Goal: Complete application form: Complete application form

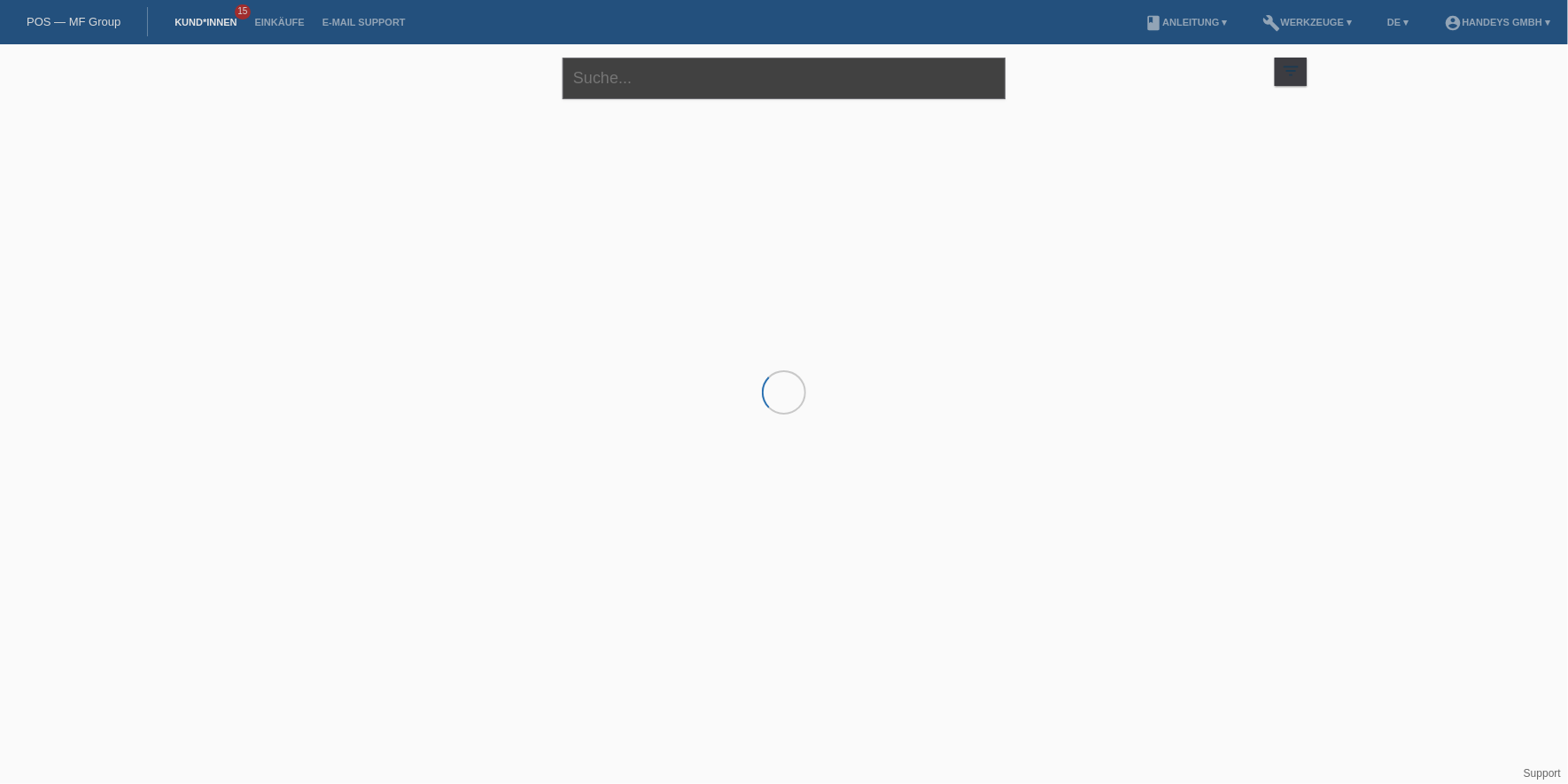
click at [659, 83] on input "text" at bounding box center [784, 78] width 443 height 42
type input "sen france"
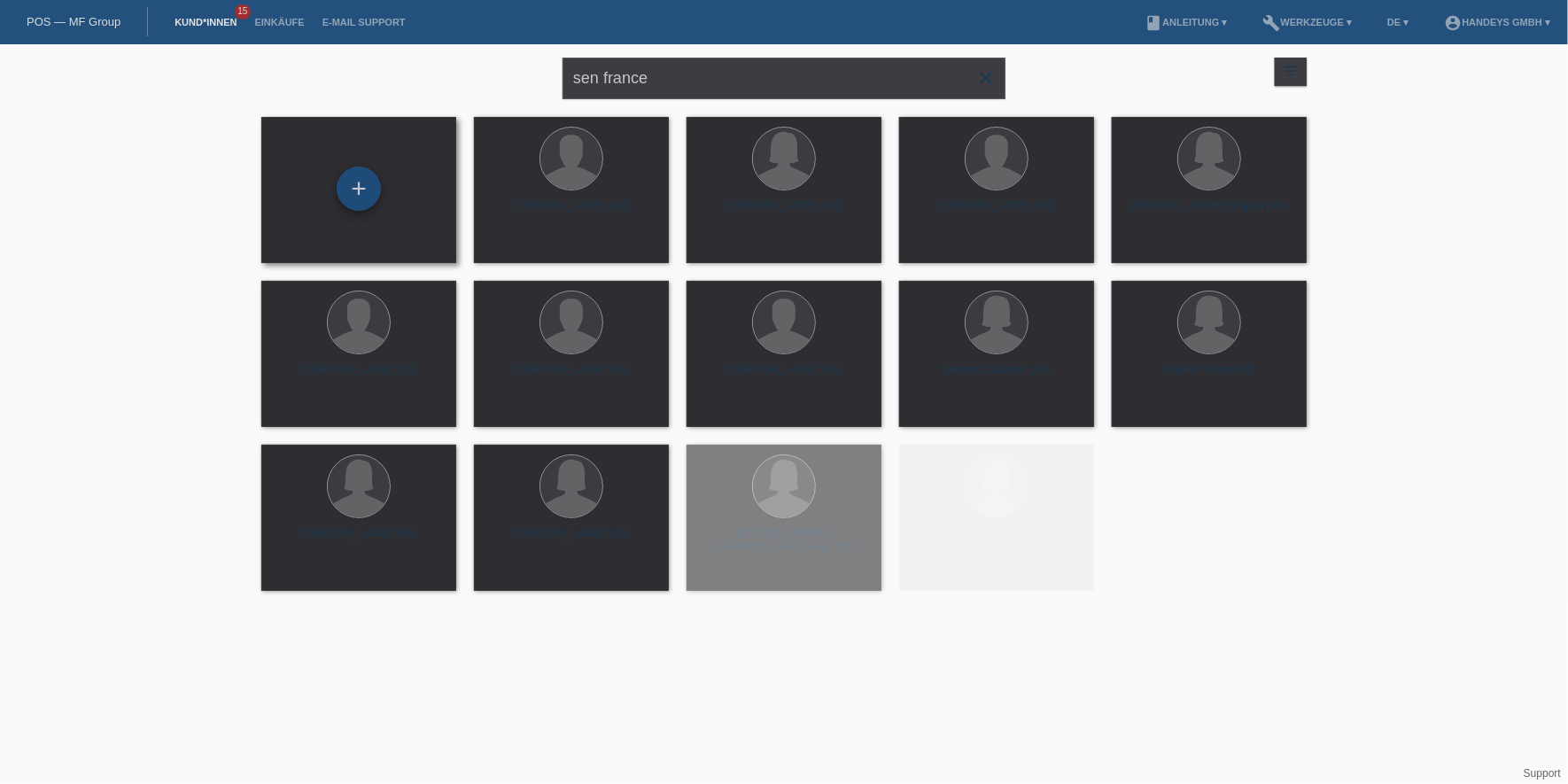
click at [373, 197] on div "+" at bounding box center [359, 190] width 167 height 47
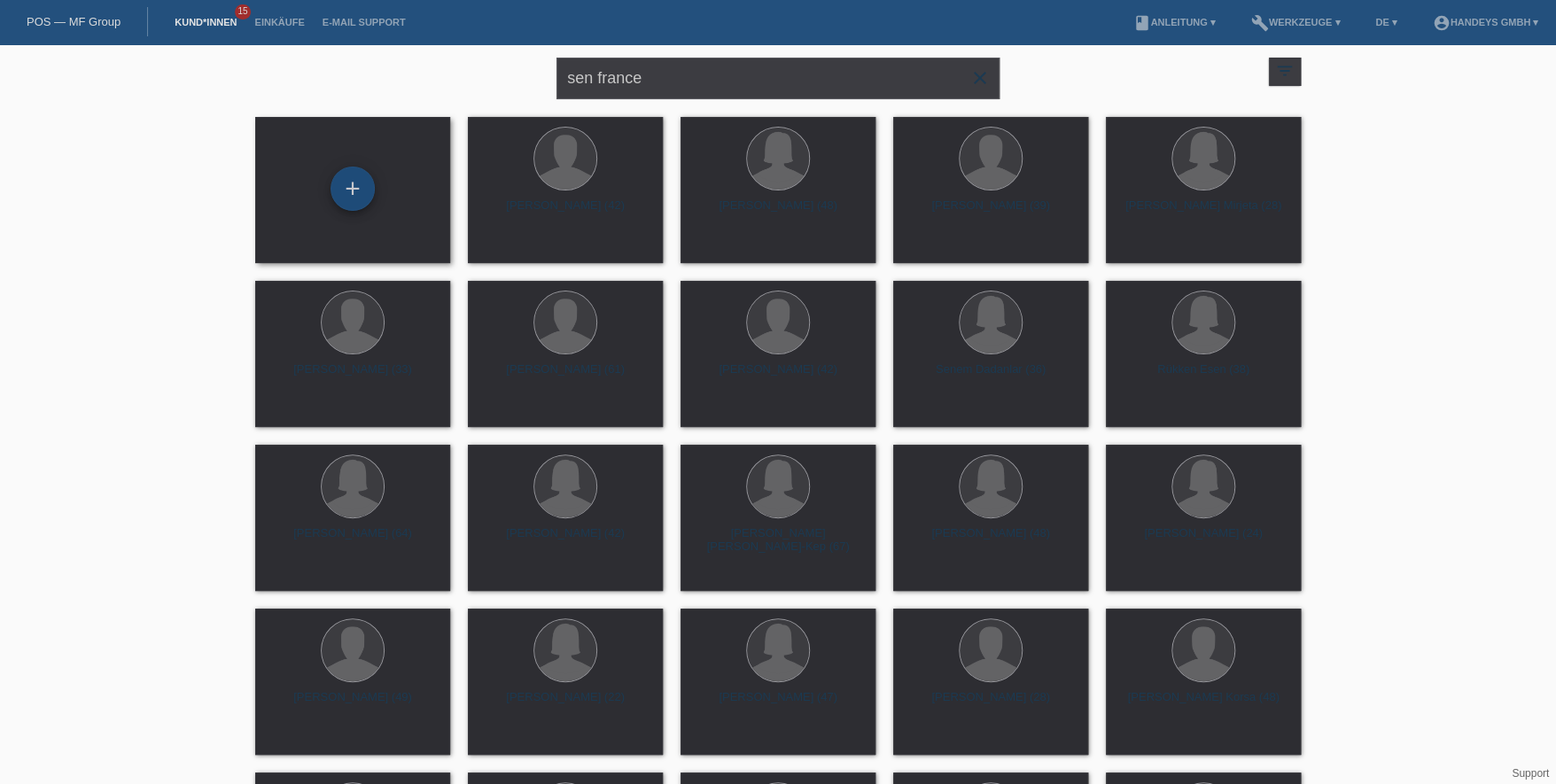
click at [360, 190] on div "+" at bounding box center [353, 189] width 44 height 44
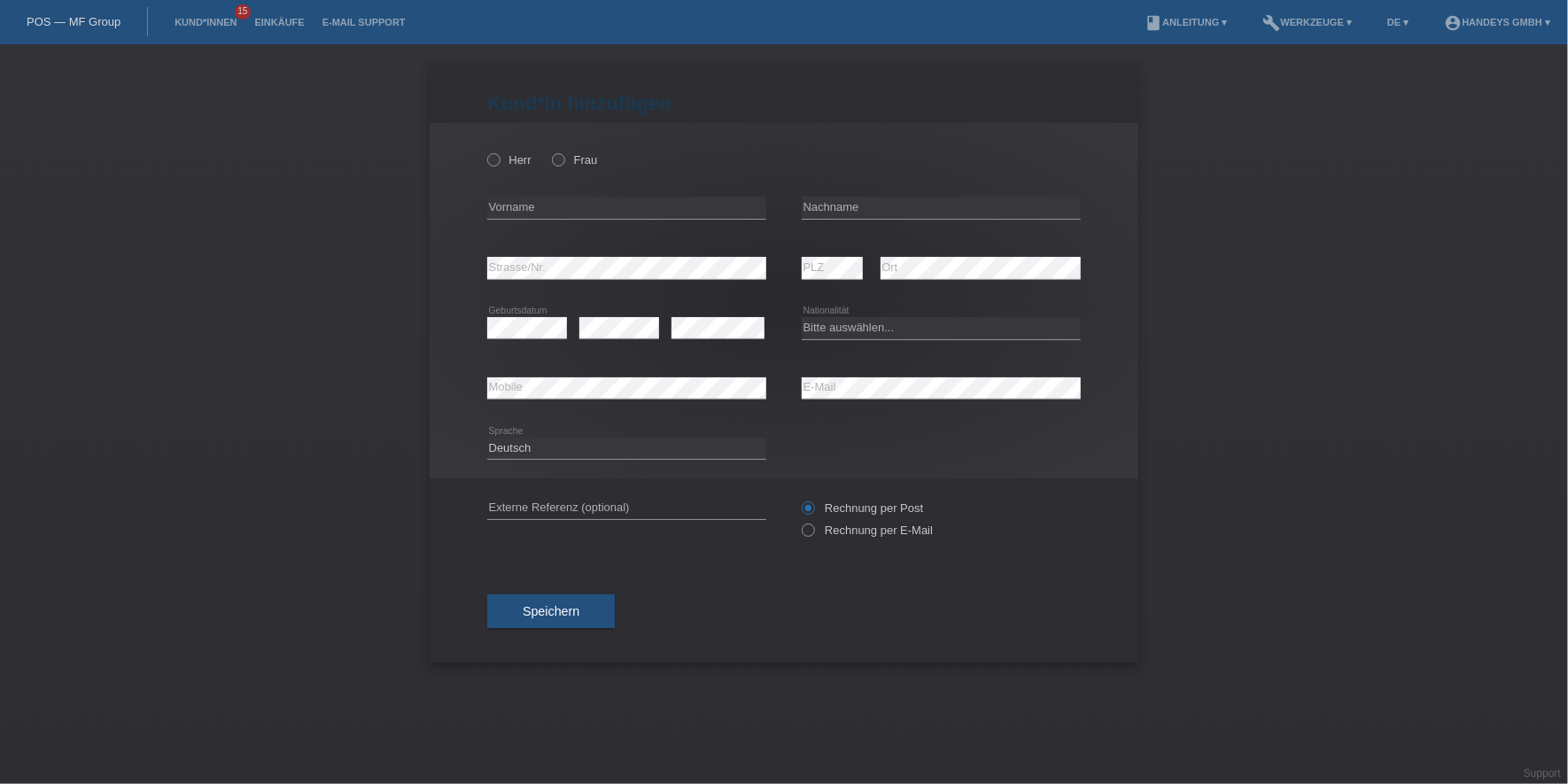
click at [549, 156] on div "Herr Frau" at bounding box center [626, 159] width 279 height 36
click at [567, 166] on label "Frau" at bounding box center [574, 160] width 45 height 13
click at [564, 165] on input "Frau" at bounding box center [557, 159] width 11 height 11
radio input "true"
click at [558, 192] on div "error Vorname" at bounding box center [626, 207] width 279 height 60
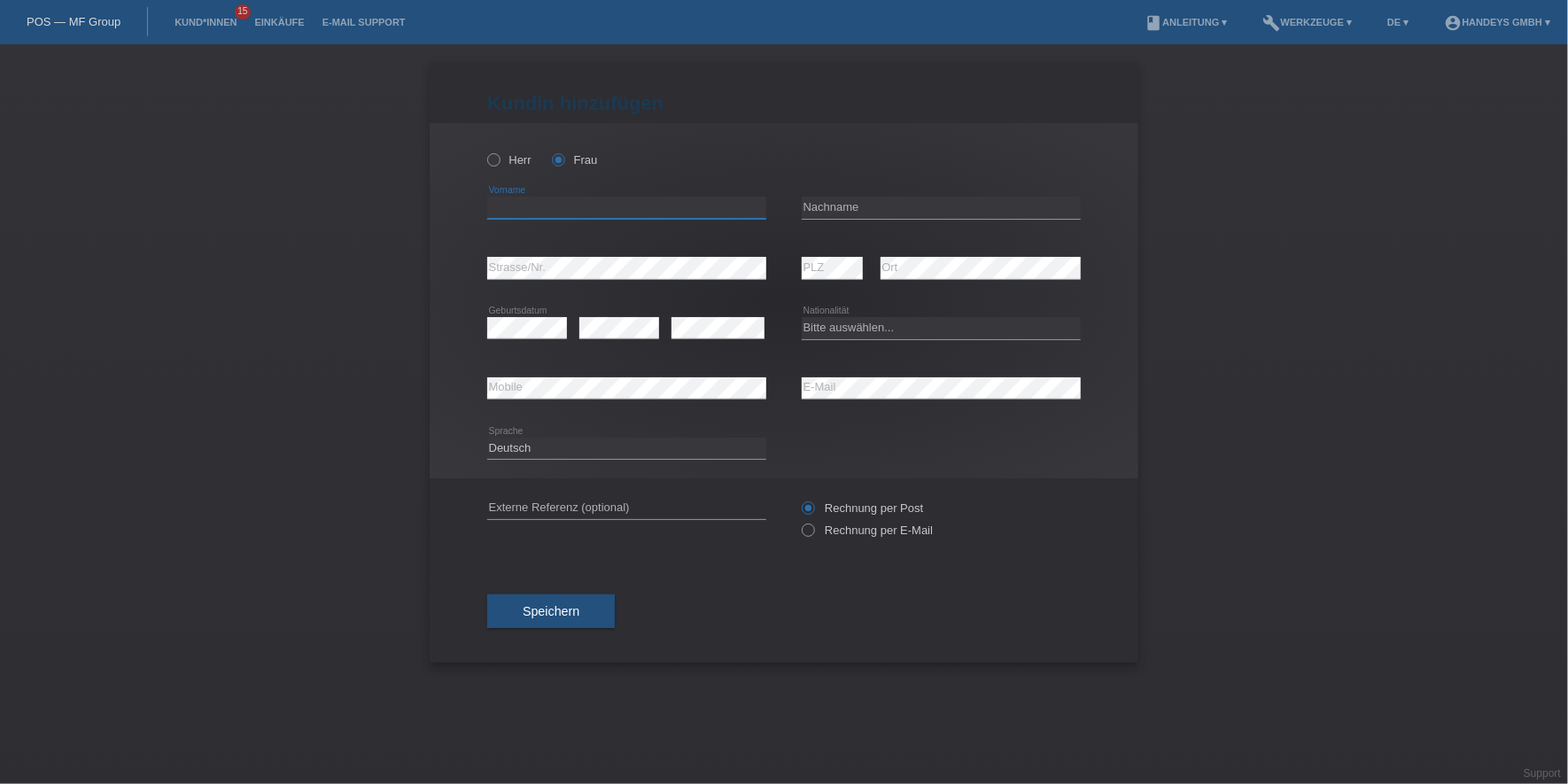
click at [554, 209] on input "text" at bounding box center [626, 207] width 279 height 22
click at [583, 203] on input "text" at bounding box center [626, 207] width 279 height 22
click at [616, 192] on div "Francesco error Vorname" at bounding box center [626, 207] width 279 height 60
click at [600, 202] on input "Francesco" at bounding box center [626, 207] width 279 height 22
type input "[GEOGRAPHIC_DATA]"
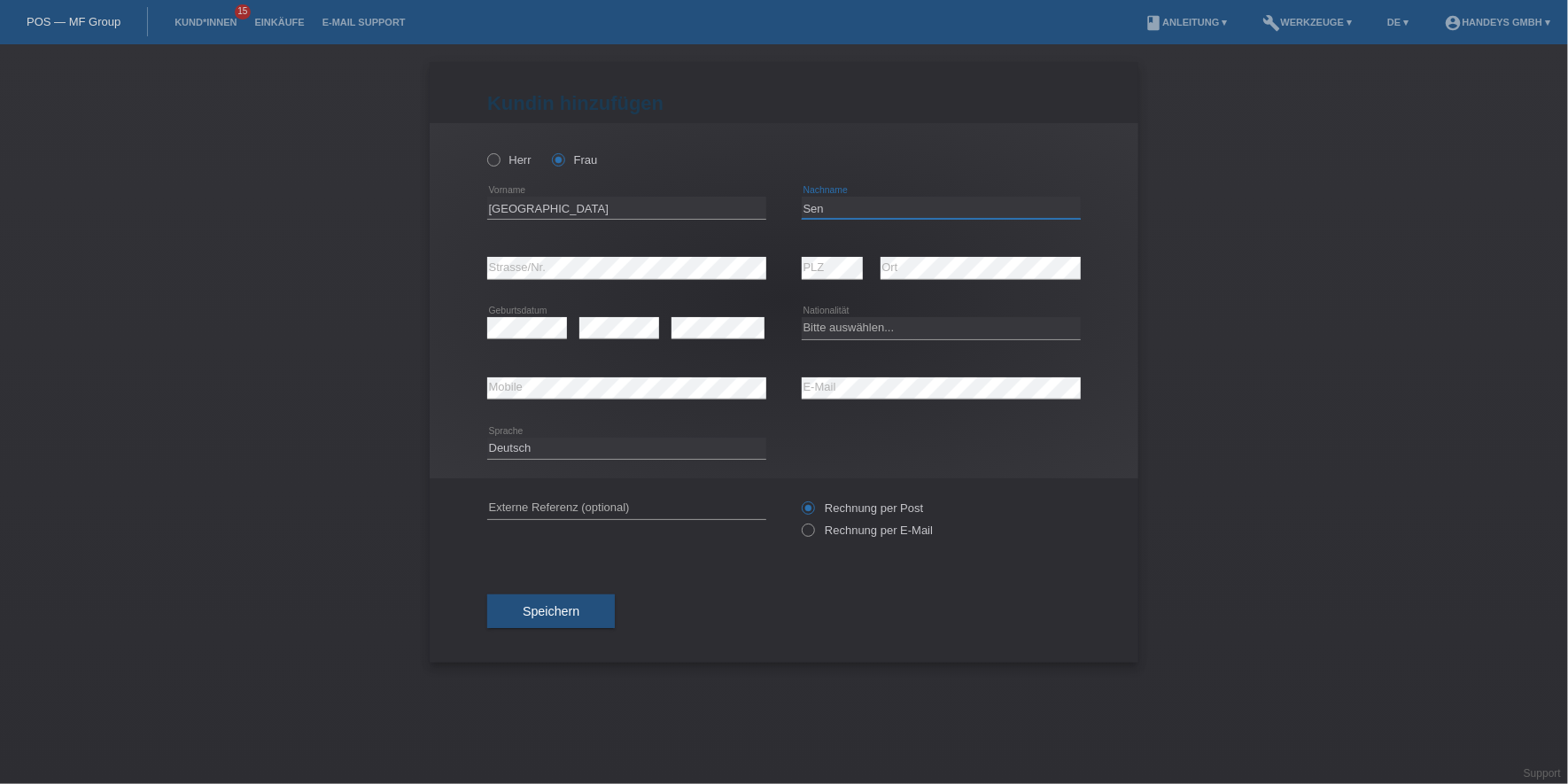
type input "Sen"
click at [614, 313] on div "error" at bounding box center [619, 329] width 80 height 60
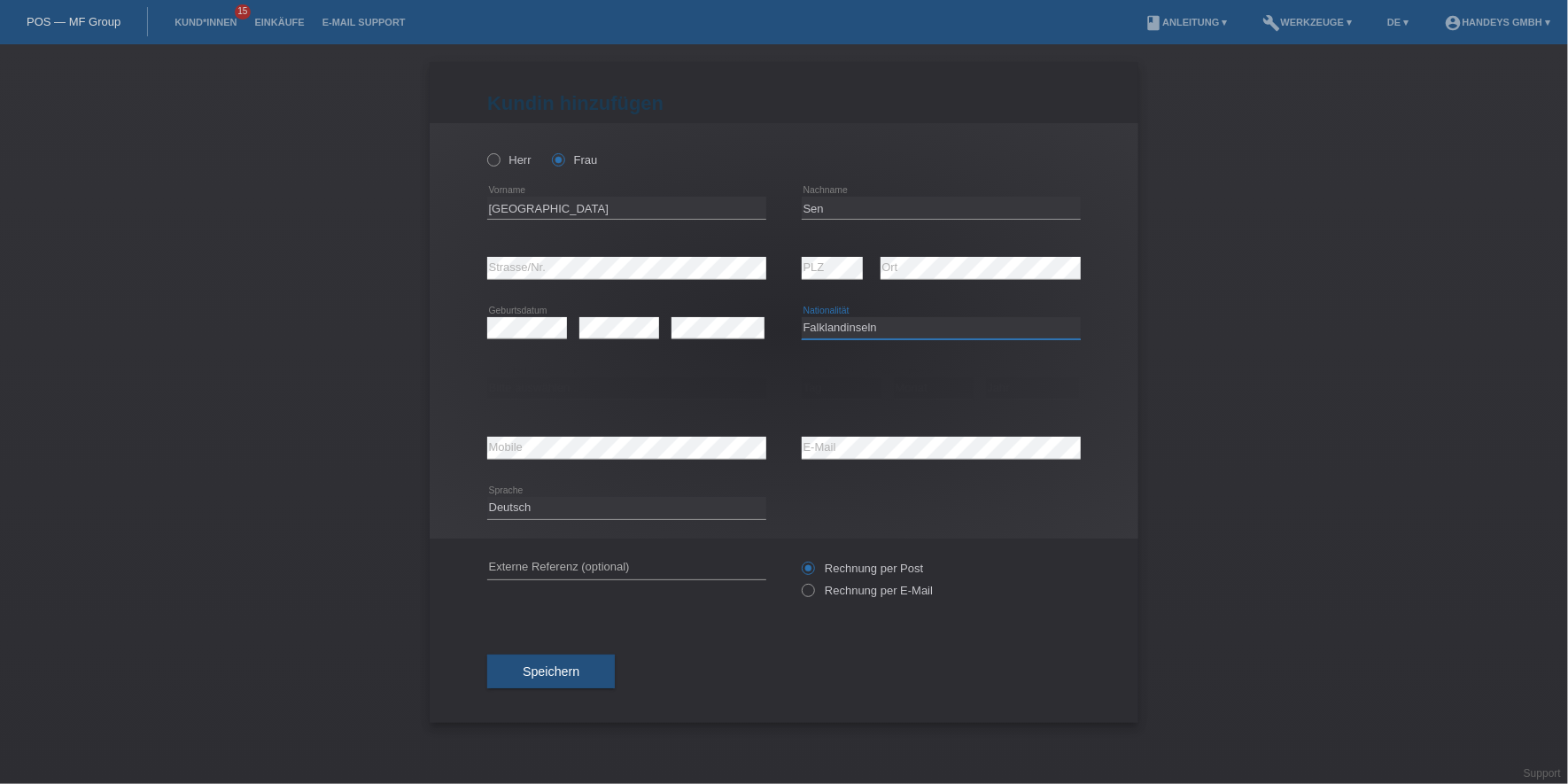
select select "FR"
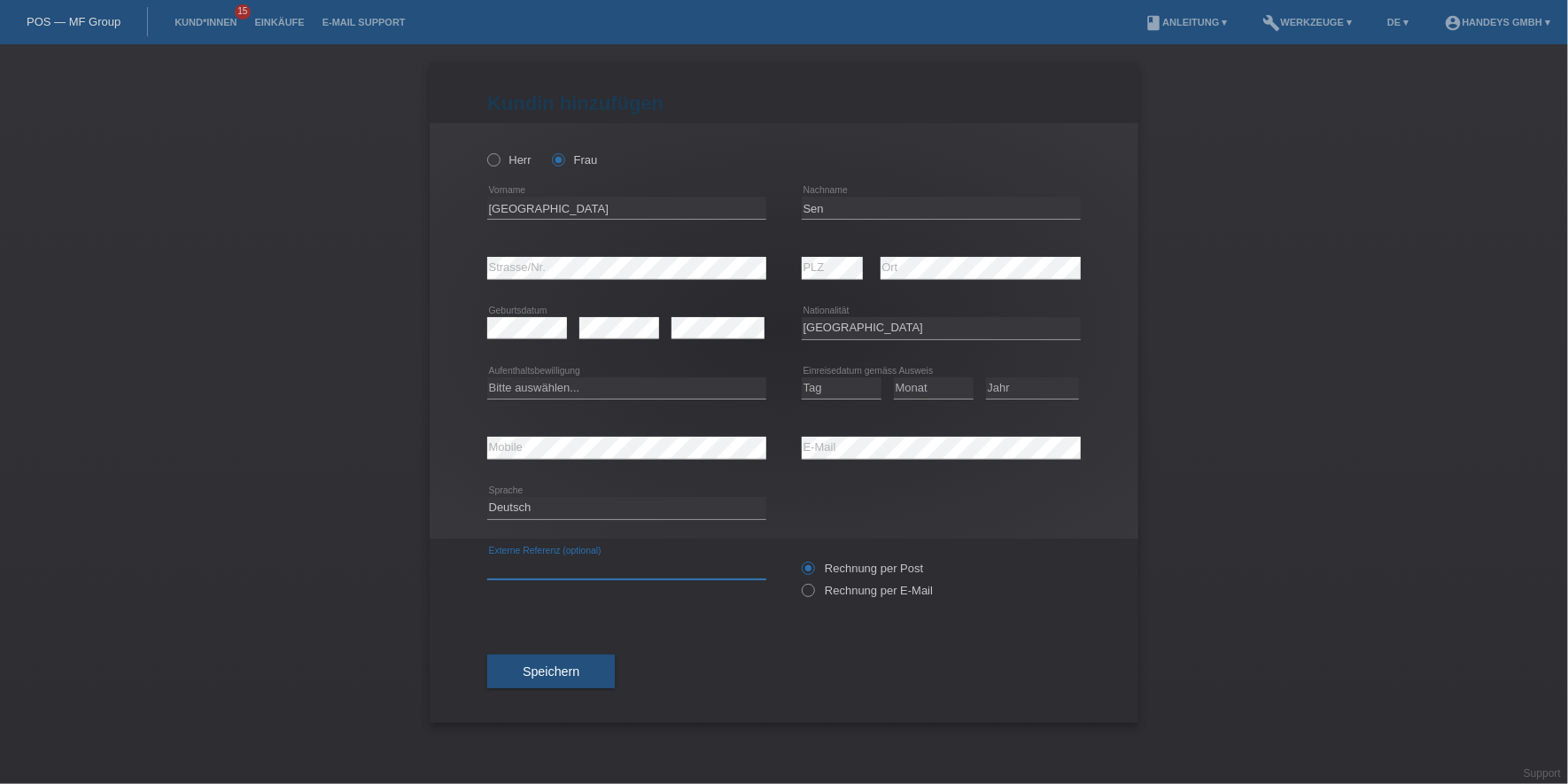
click at [614, 566] on input "text" at bounding box center [626, 568] width 279 height 22
type input "DERYA"
click at [276, 392] on div "Kund*in hinzufügen Kunde hinzufügen Kundin hinzufügen Herr Frau France error Vo…" at bounding box center [784, 414] width 1568 height 740
click at [625, 387] on select "Bitte auswählen... C B B - Flüchtlingsstatus Andere" at bounding box center [626, 388] width 279 height 21
select select "B"
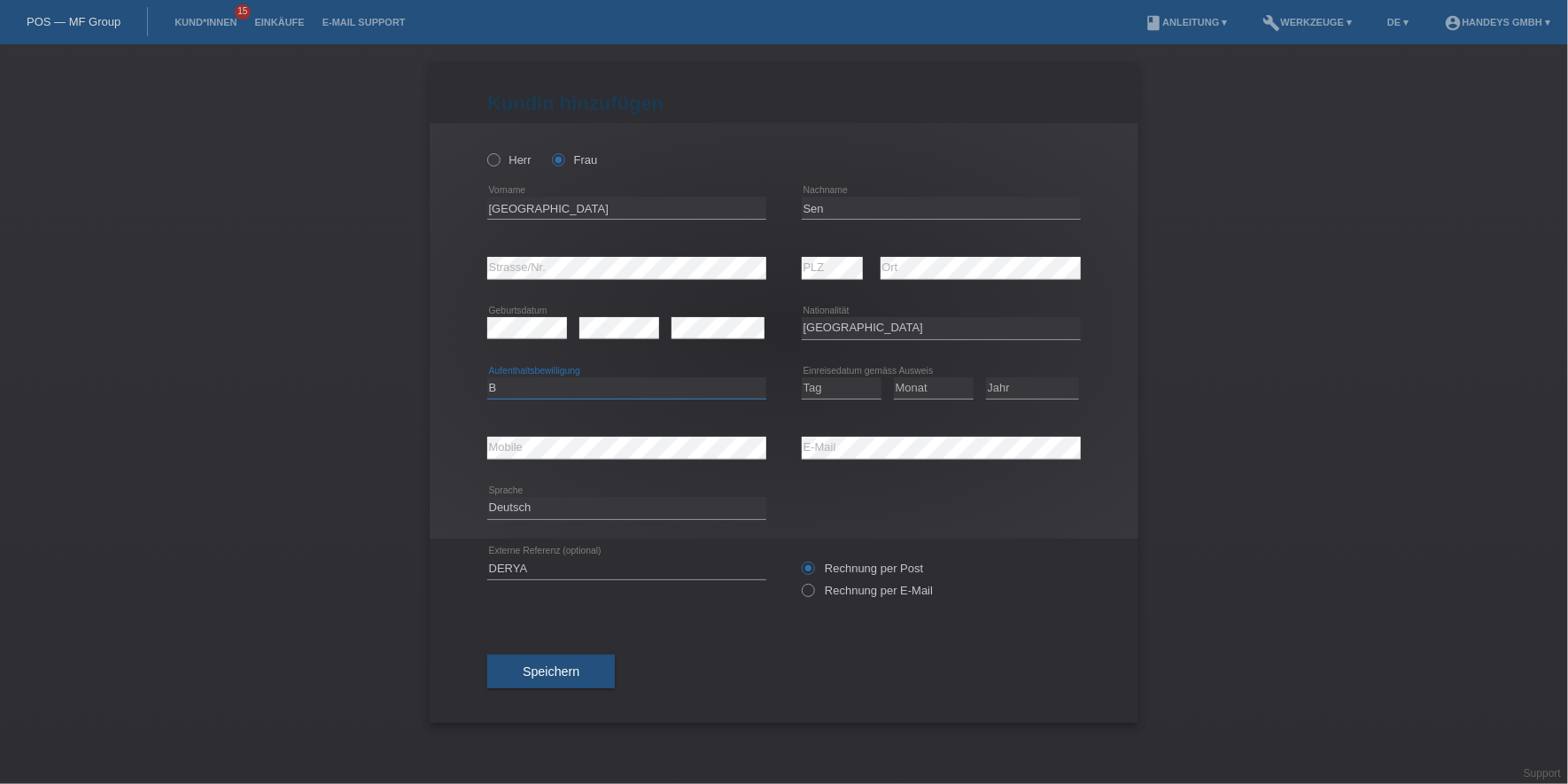
click at [487, 378] on select "Bitte auswählen... C B B - Flüchtlingsstatus Andere" at bounding box center [626, 388] width 279 height 21
click at [830, 389] on select "Tag 01 02 03 04 05 06 07 08 09 10 11" at bounding box center [841, 388] width 80 height 21
select select "01"
click at [802, 378] on select "Tag 01 02 03 04 05 06 07 08 09 10 11" at bounding box center [841, 388] width 80 height 21
select select "07"
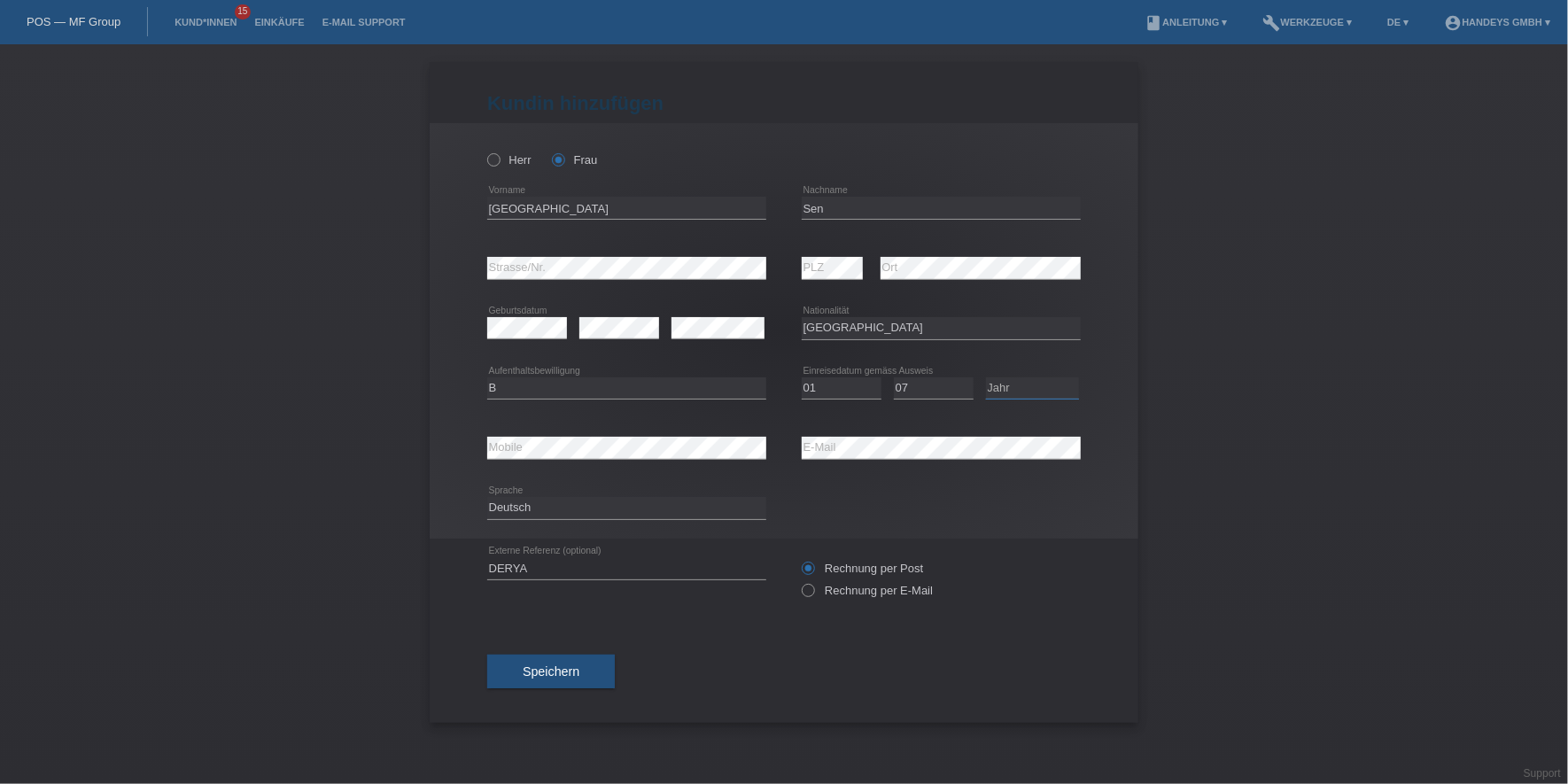
select select "2025"
click at [571, 683] on button "Speichern" at bounding box center [551, 671] width 128 height 33
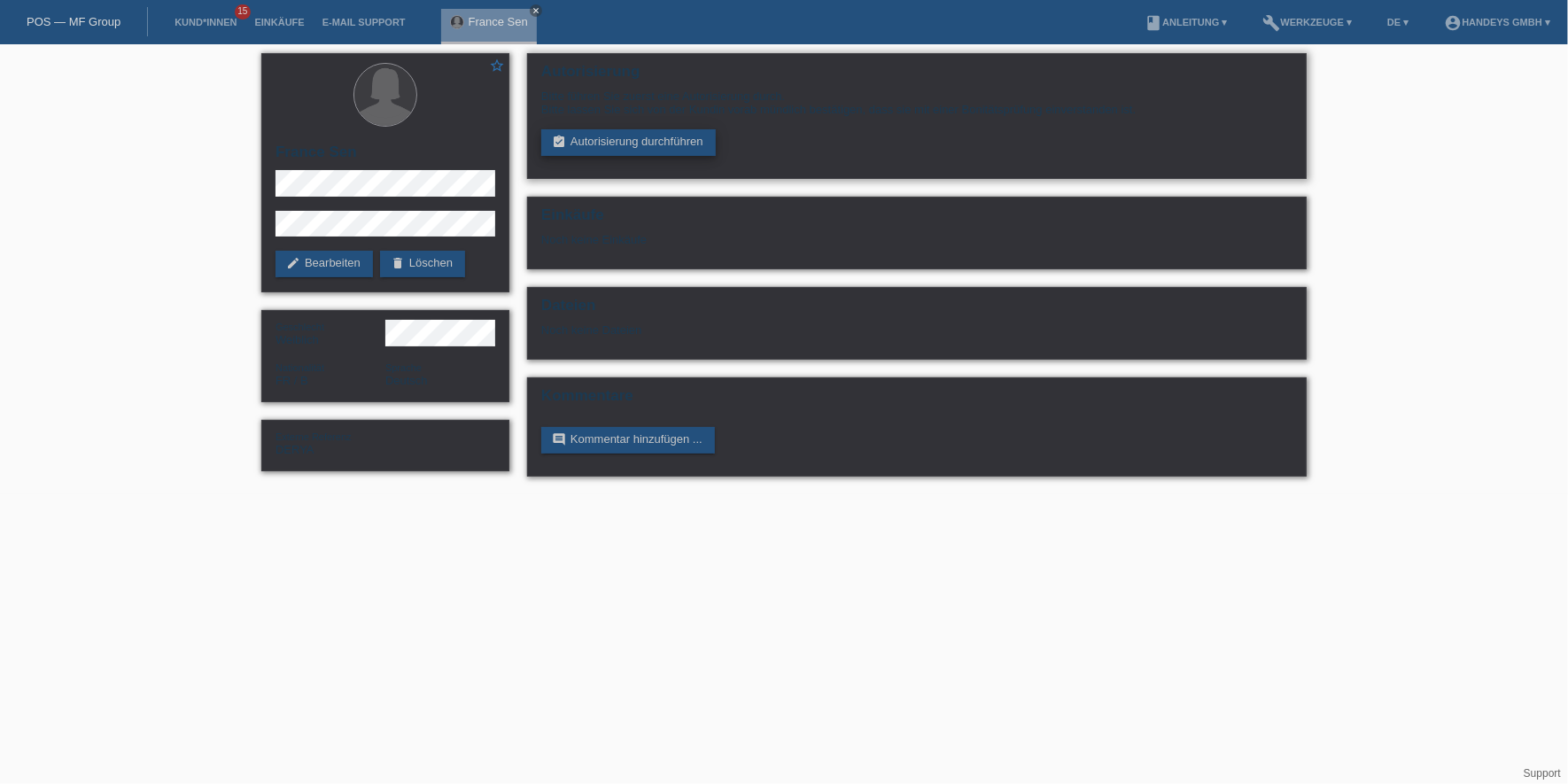
click at [616, 139] on link "assignment_turned_in Autorisierung durchführen" at bounding box center [628, 143] width 175 height 27
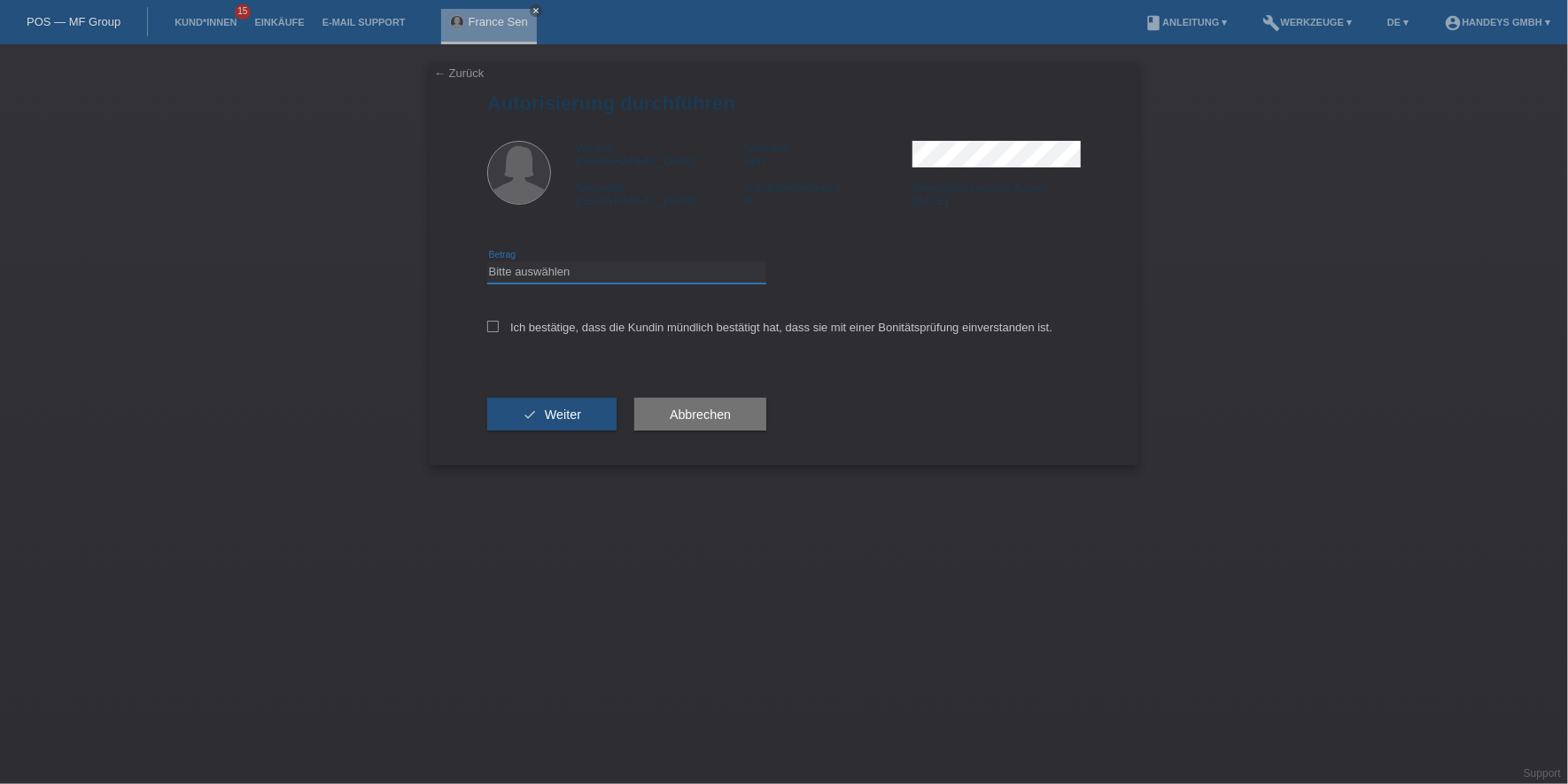
click at [561, 261] on select "Bitte auswählen CHF 1.00 - CHF 499.00 CHF 500.00 - CHF 1'999.00 CHF 2'000.00 - …" at bounding box center [626, 271] width 279 height 21
select select "3"
click at [487, 261] on select "Bitte auswählen CHF 1.00 - CHF 499.00 CHF 500.00 - CHF 1'999.00 CHF 2'000.00 - …" at bounding box center [626, 271] width 279 height 21
click at [574, 327] on label "Ich bestätige, dass die Kundin mündlich bestätigt hat, dass sie mit einer Bonit…" at bounding box center [769, 327] width 566 height 13
click at [499, 327] on input "Ich bestätige, dass die Kundin mündlich bestätigt hat, dass sie mit einer Bonit…" at bounding box center [492, 326] width 11 height 11
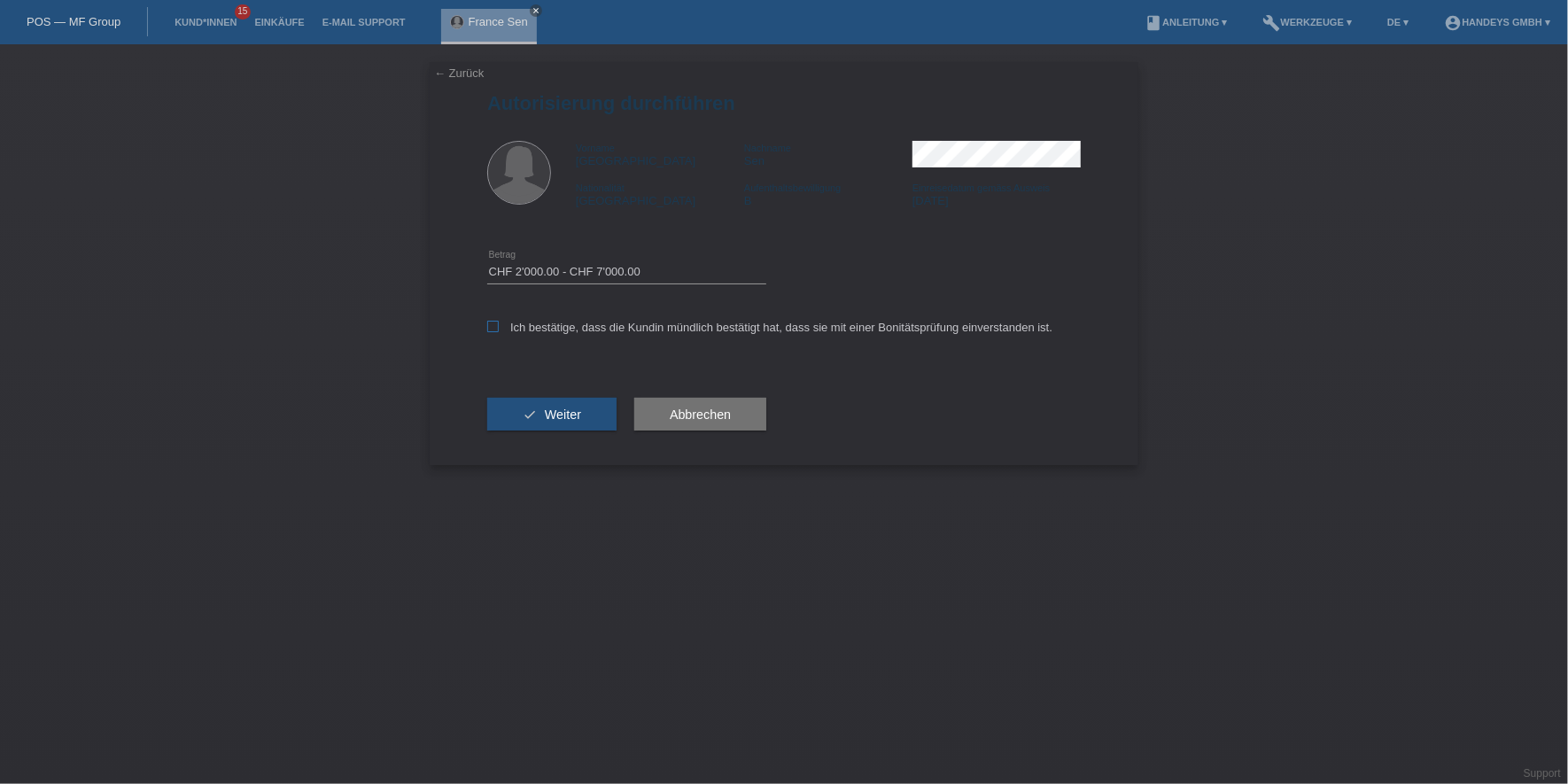
checkbox input "true"
click at [548, 422] on button "check Weiter" at bounding box center [552, 415] width 130 height 33
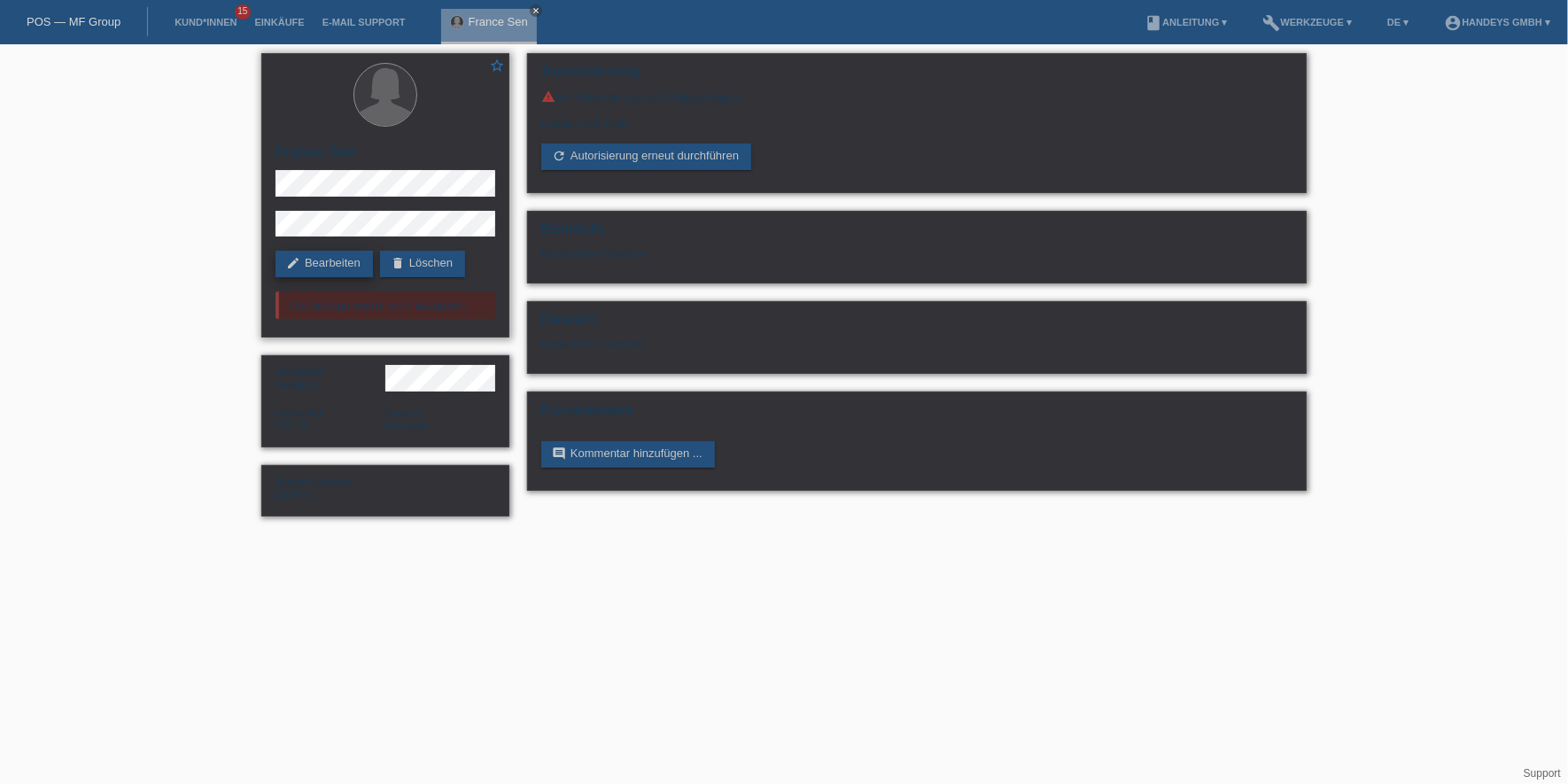
click at [367, 254] on link "edit Bearbeiten" at bounding box center [324, 264] width 97 height 27
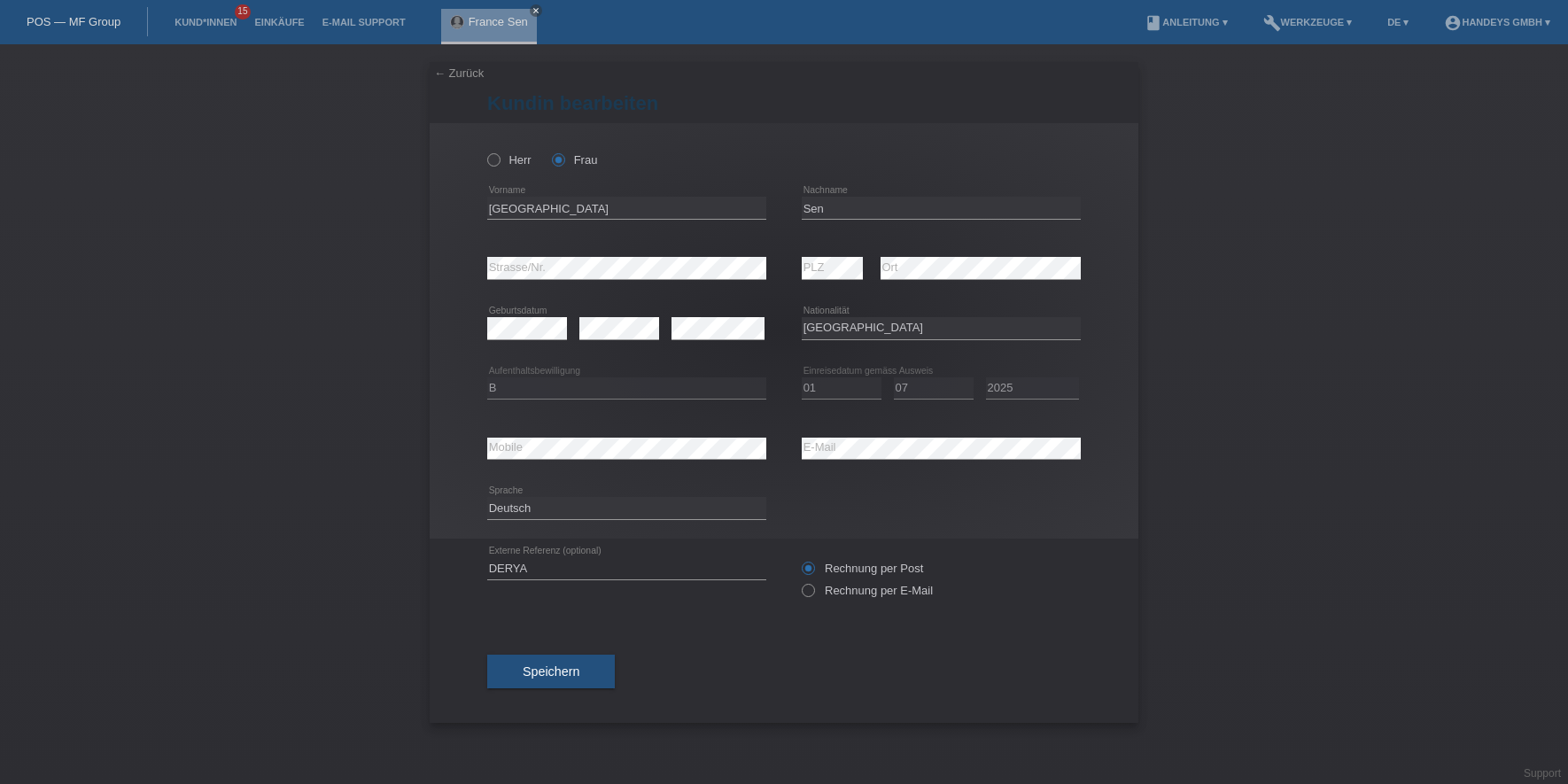
select select "FR"
select select "B"
select select "01"
select select "07"
select select "2025"
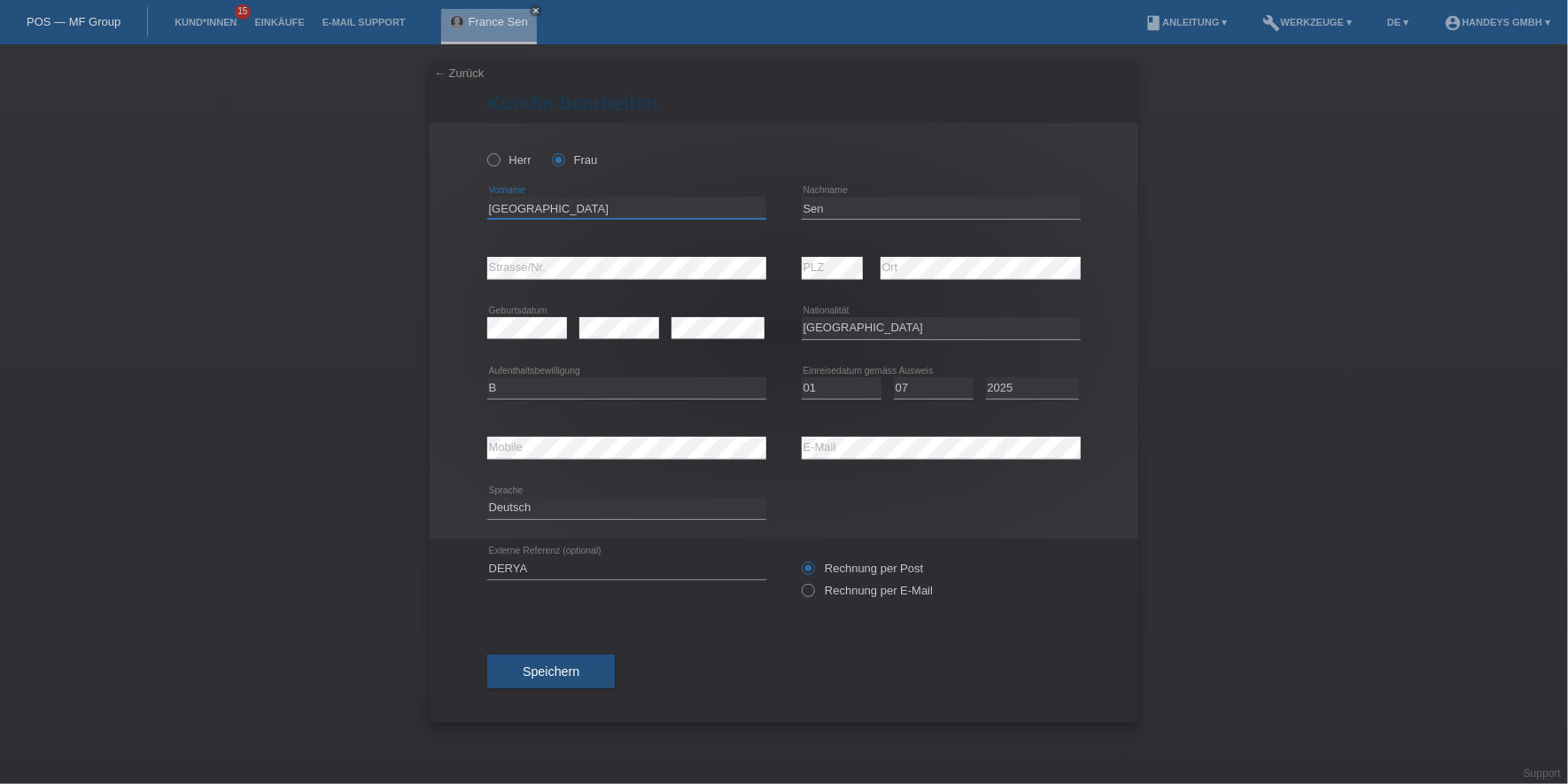
click at [502, 201] on input "[GEOGRAPHIC_DATA]" at bounding box center [626, 207] width 279 height 22
click at [814, 204] on input "Sen" at bounding box center [940, 207] width 279 height 22
click at [472, 268] on div "[PERSON_NAME] Frau [GEOGRAPHIC_DATA] error Vorname C" at bounding box center [784, 330] width 709 height 416
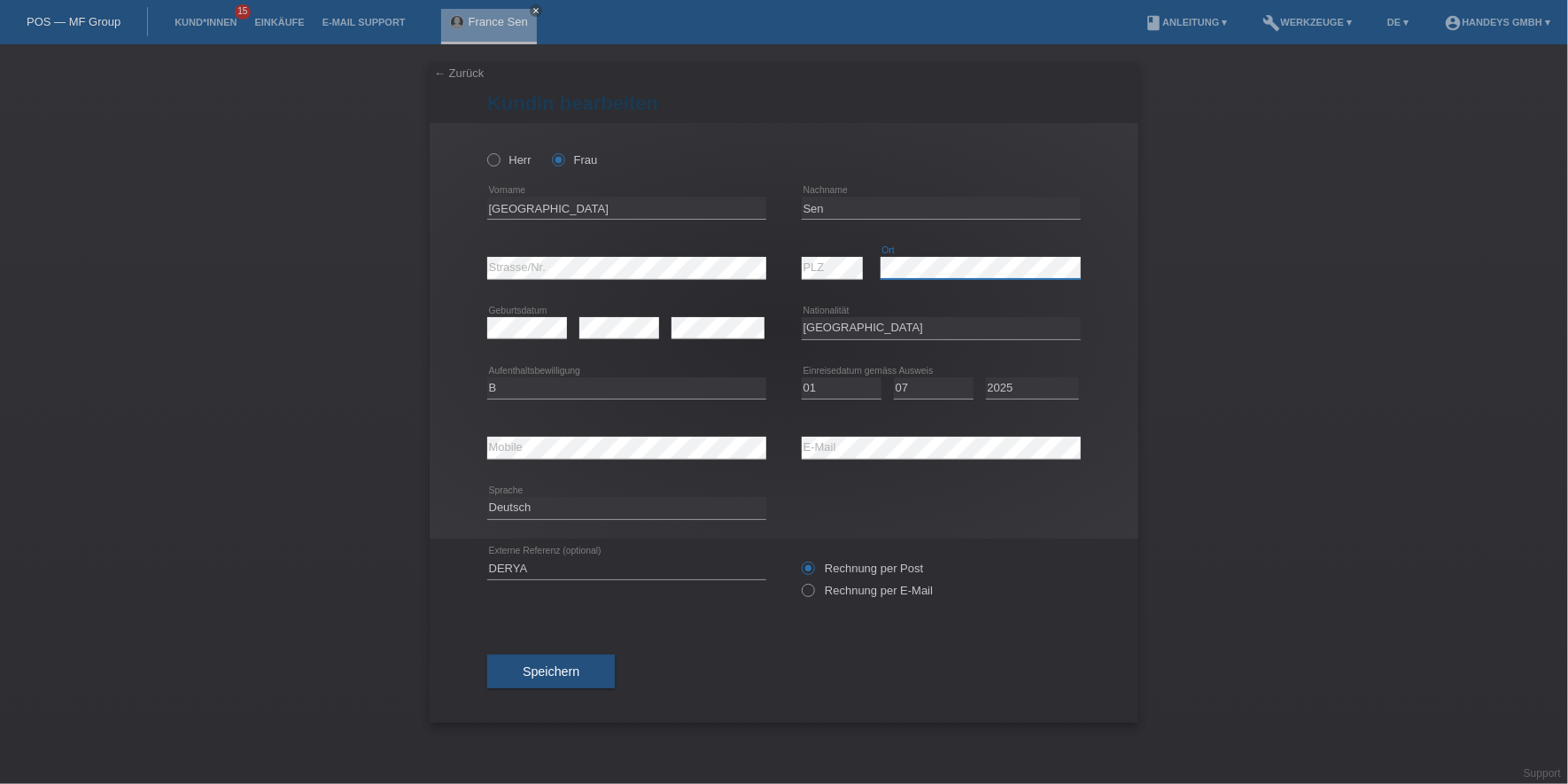
click at [828, 260] on div "error PLZ error Ort" at bounding box center [940, 268] width 279 height 60
click at [731, 437] on div "error Mobile error E-Mail" at bounding box center [783, 448] width 593 height 60
